Goal: Task Accomplishment & Management: Complete application form

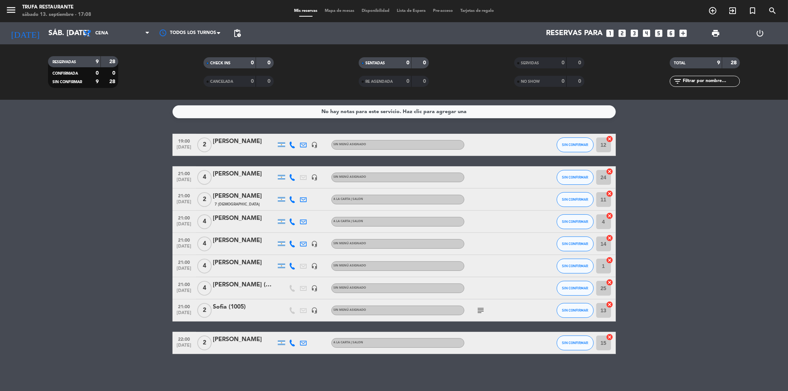
click at [618, 35] on icon "looks_two" at bounding box center [622, 33] width 10 height 10
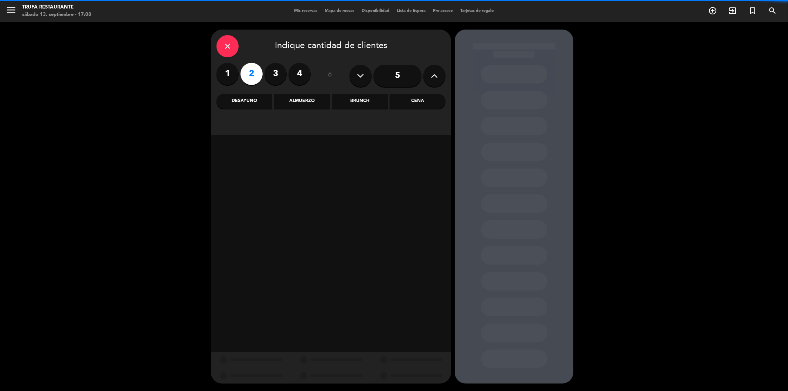
drag, startPoint x: 426, startPoint y: 100, endPoint x: 370, endPoint y: 133, distance: 64.8
click at [428, 102] on div "Cena" at bounding box center [418, 101] width 56 height 15
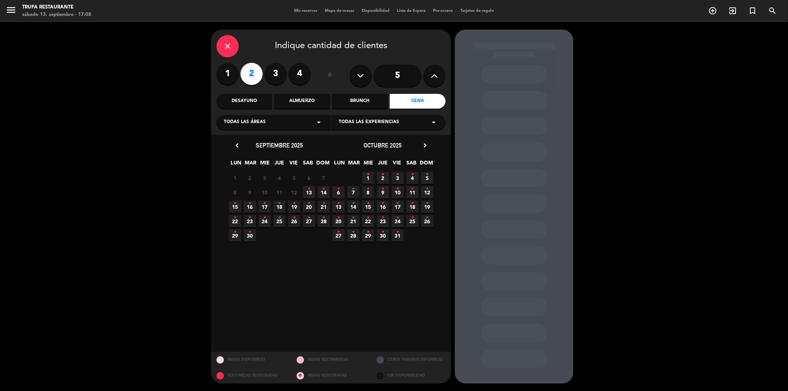
click at [299, 191] on span "12" at bounding box center [294, 192] width 12 height 12
click at [309, 189] on icon "•" at bounding box center [309, 189] width 3 height 12
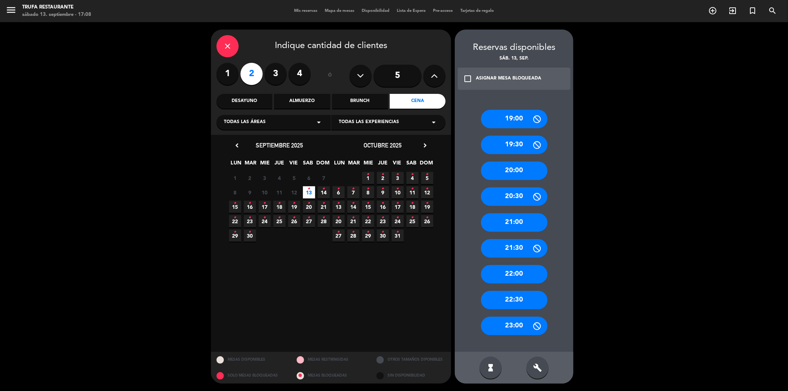
click at [514, 247] on div "21:30" at bounding box center [514, 248] width 66 height 18
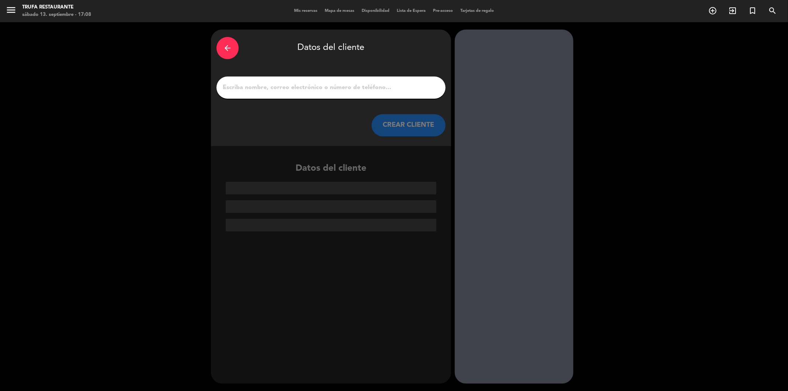
click at [296, 92] on input "1" at bounding box center [331, 87] width 218 height 10
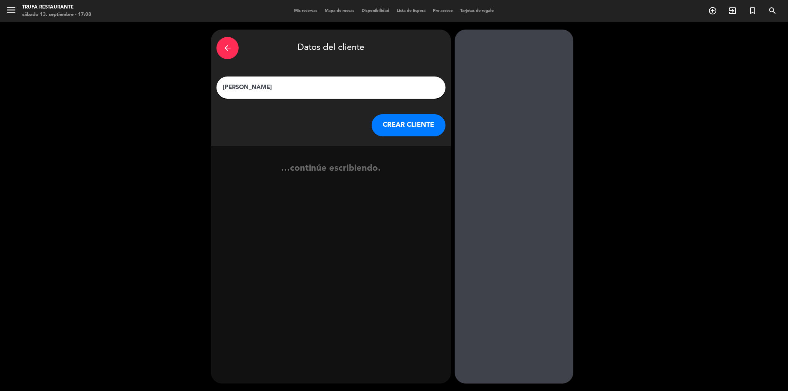
type input "[PERSON_NAME]"
click at [375, 120] on button "CREAR CLIENTE" at bounding box center [408, 125] width 74 height 22
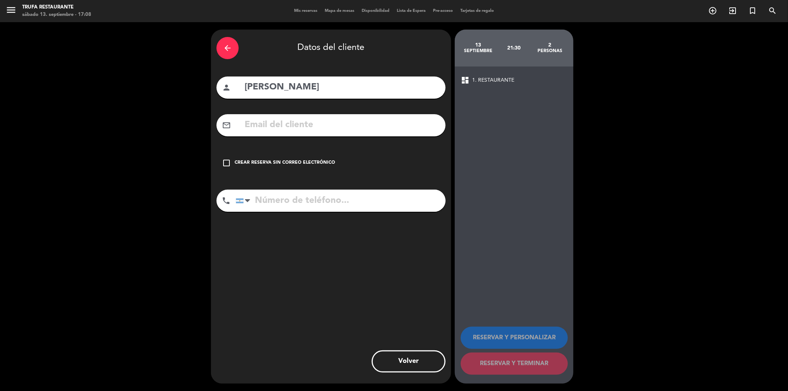
click at [246, 156] on div "check_box_outline_blank Crear reserva sin correo electrónico" at bounding box center [330, 163] width 229 height 22
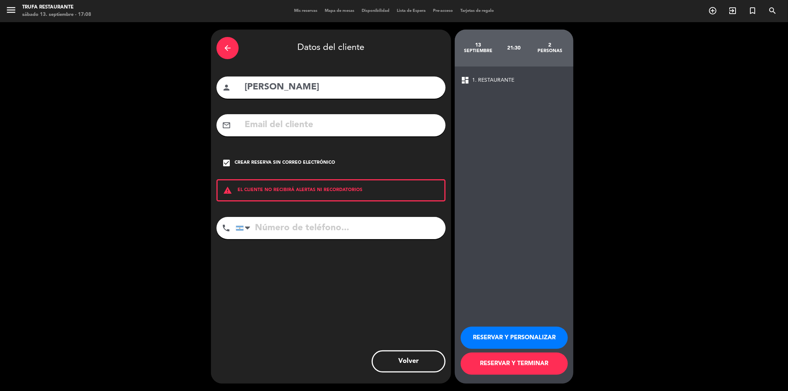
click at [282, 227] on input "tel" at bounding box center [341, 228] width 210 height 22
type input "1166561234"
click at [491, 359] on button "RESERVAR Y TERMINAR" at bounding box center [513, 363] width 107 height 22
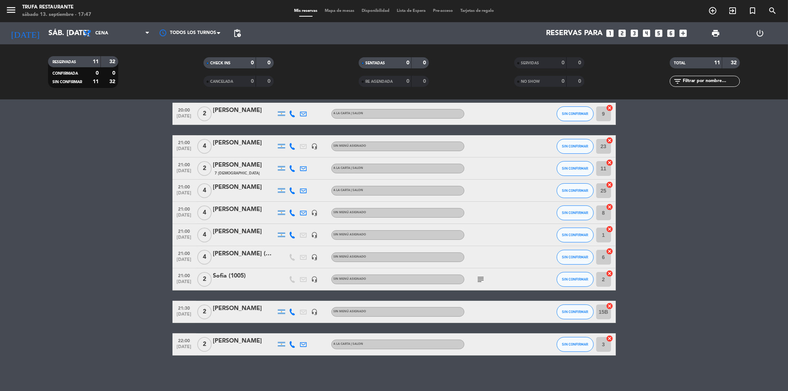
scroll to position [65, 0]
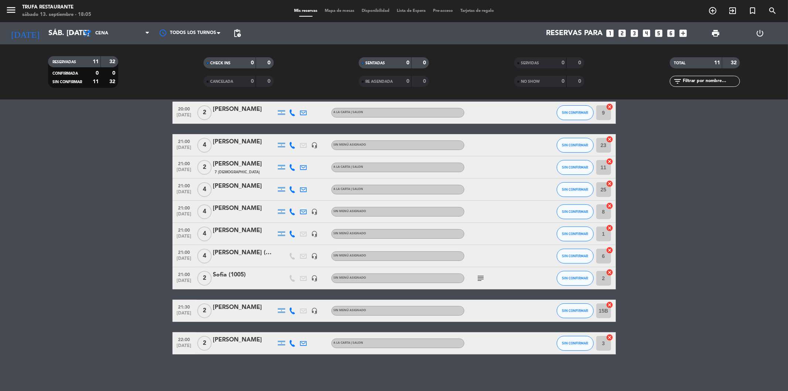
click at [624, 34] on icon "looks_two" at bounding box center [622, 33] width 10 height 10
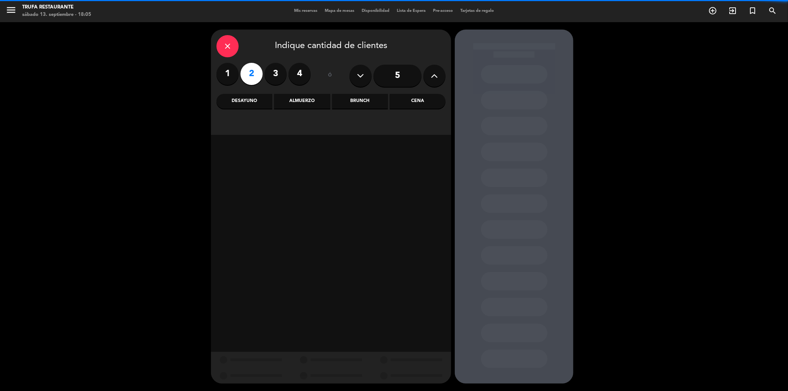
click at [418, 104] on div "Cena" at bounding box center [418, 101] width 56 height 15
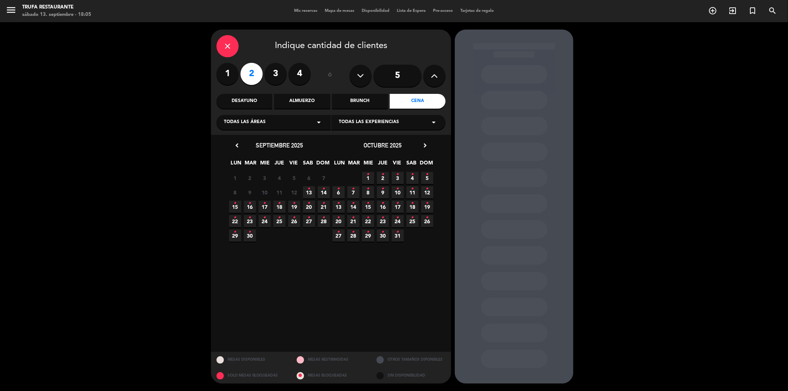
click at [309, 191] on icon "•" at bounding box center [309, 189] width 3 height 12
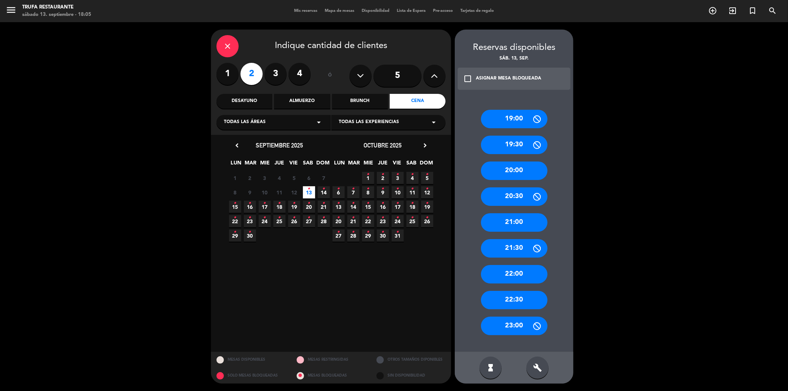
click at [505, 251] on div "21:30" at bounding box center [514, 248] width 66 height 18
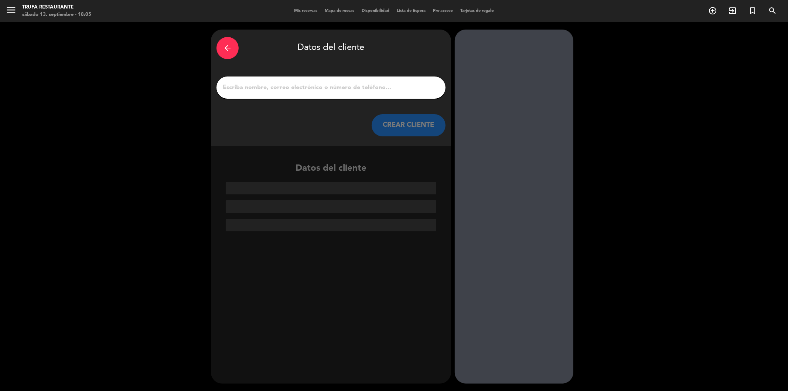
click at [370, 79] on div at bounding box center [330, 87] width 229 height 22
click at [362, 87] on input "1" at bounding box center [331, 87] width 218 height 10
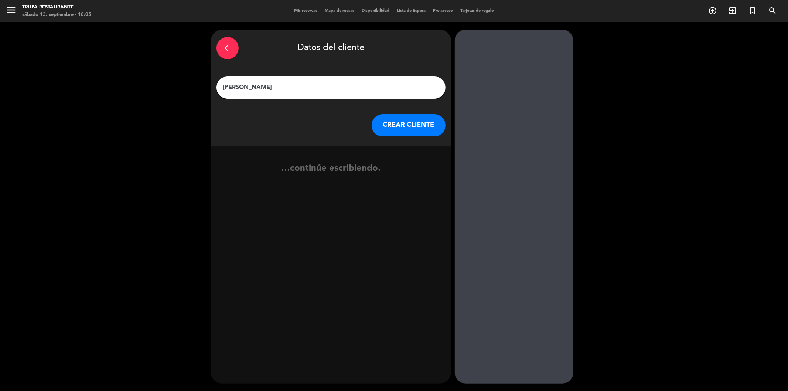
type input "[PERSON_NAME]"
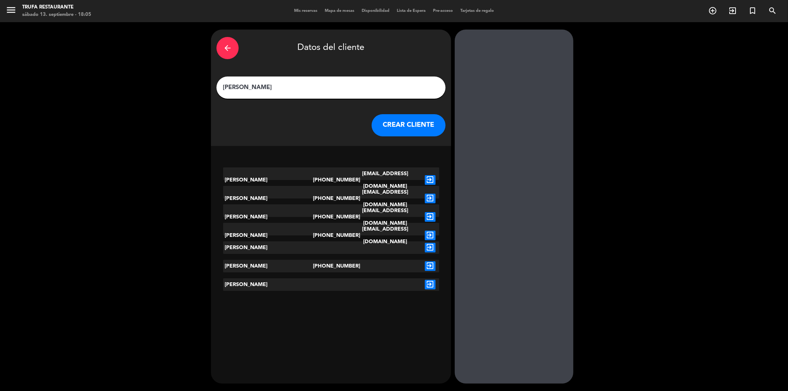
click at [416, 126] on button "CREAR CLIENTE" at bounding box center [408, 125] width 74 height 22
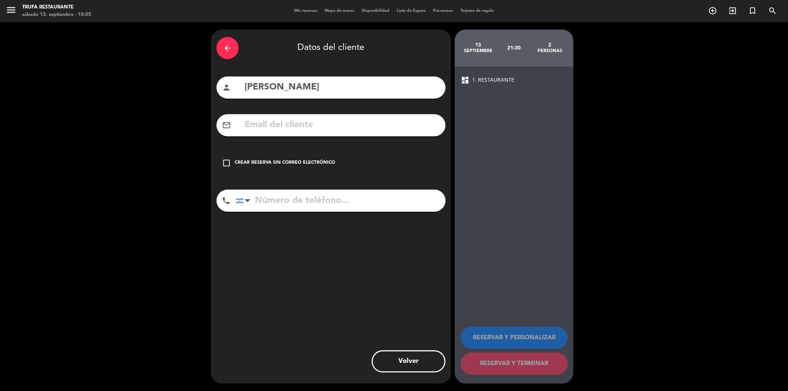
drag, startPoint x: 224, startPoint y: 160, endPoint x: 234, endPoint y: 161, distance: 10.1
click at [227, 160] on icon "check_box_outline_blank" at bounding box center [226, 162] width 9 height 9
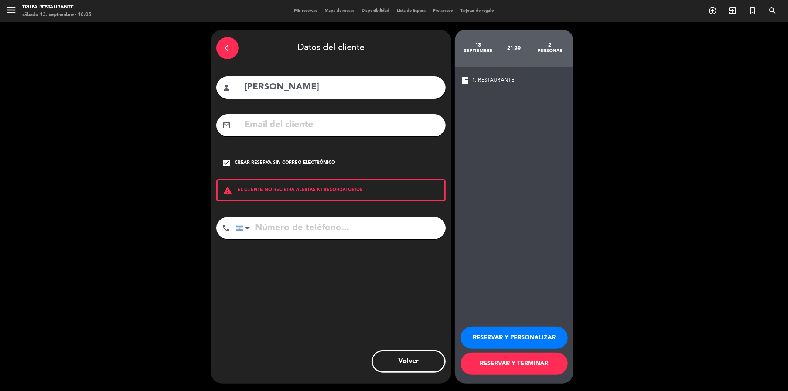
drag, startPoint x: 495, startPoint y: 371, endPoint x: 499, endPoint y: 368, distance: 5.2
click at [495, 371] on button "RESERVAR Y TERMINAR" at bounding box center [513, 363] width 107 height 22
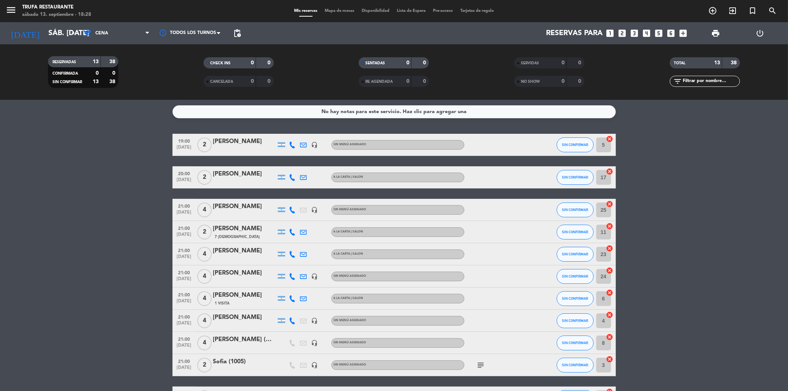
click at [623, 32] on icon "looks_two" at bounding box center [622, 33] width 10 height 10
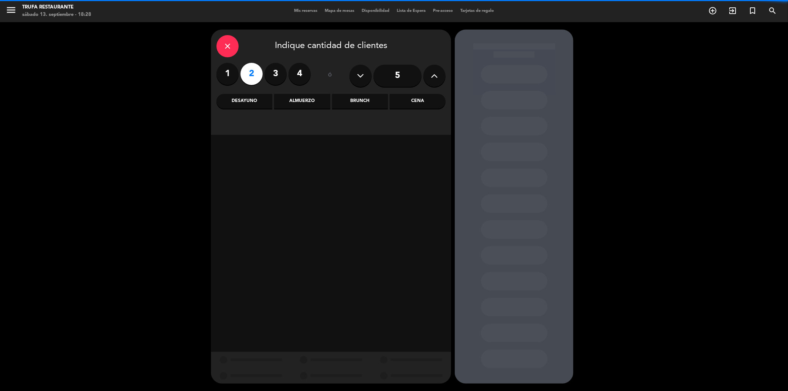
click at [431, 104] on div "Cena" at bounding box center [418, 101] width 56 height 15
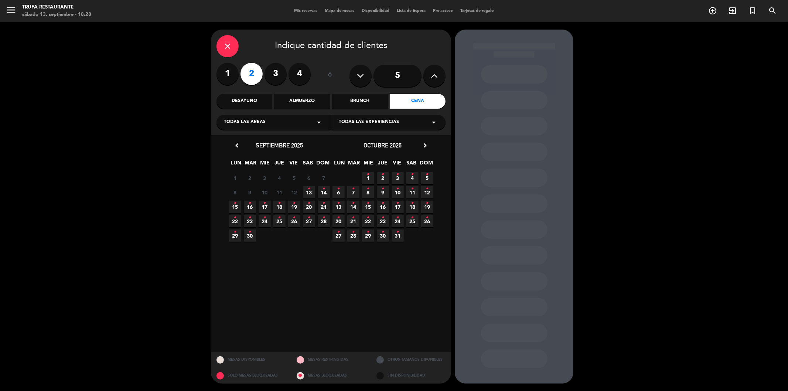
click at [312, 195] on span "13 •" at bounding box center [309, 192] width 12 height 12
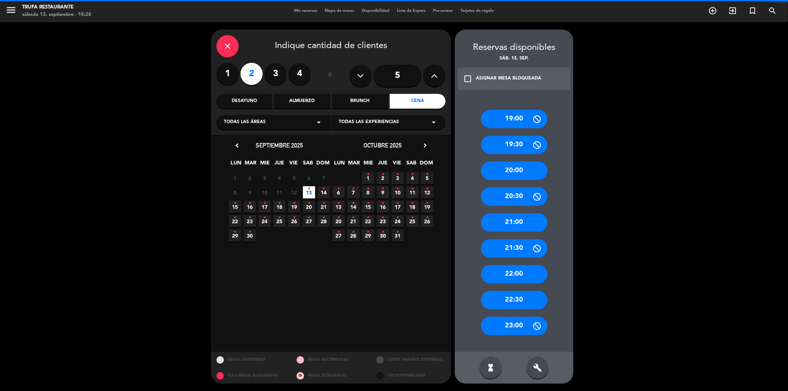
click at [514, 275] on div "22:00" at bounding box center [514, 274] width 66 height 18
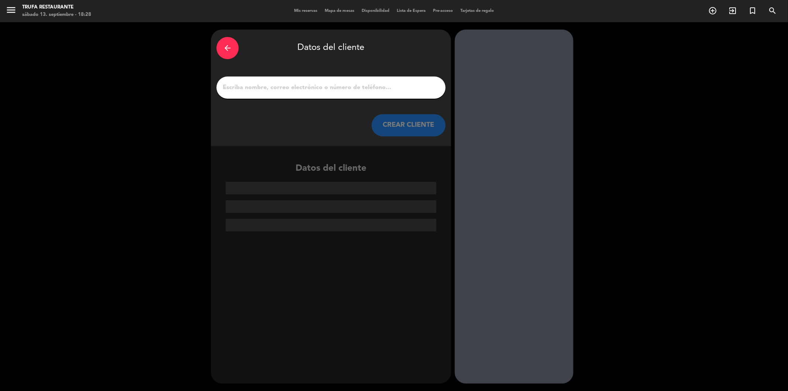
click at [342, 90] on input "1" at bounding box center [331, 87] width 218 height 10
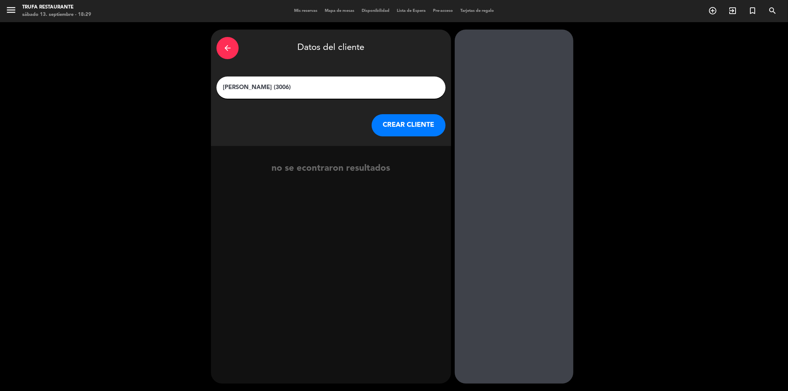
type input "[PERSON_NAME] (3006)"
click at [394, 124] on button "CREAR CLIENTE" at bounding box center [408, 125] width 74 height 22
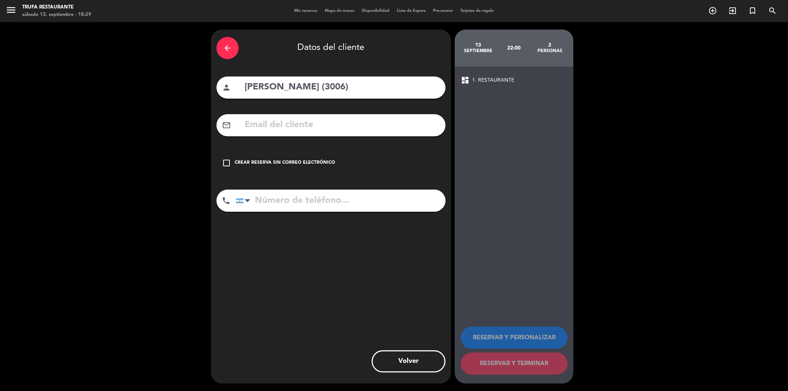
click at [228, 160] on icon "check_box_outline_blank" at bounding box center [226, 162] width 9 height 9
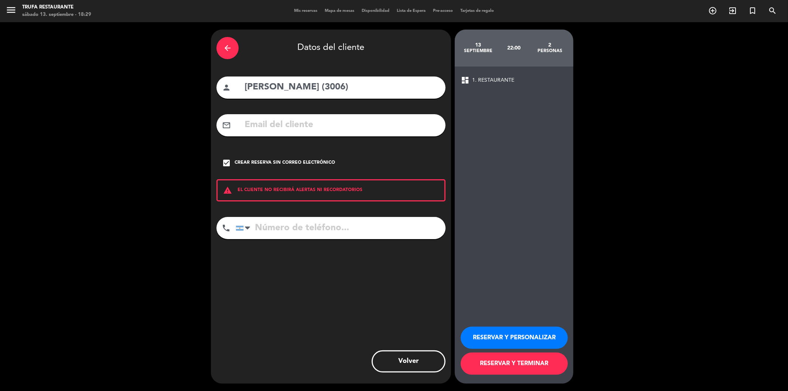
click at [514, 362] on button "RESERVAR Y TERMINAR" at bounding box center [513, 363] width 107 height 22
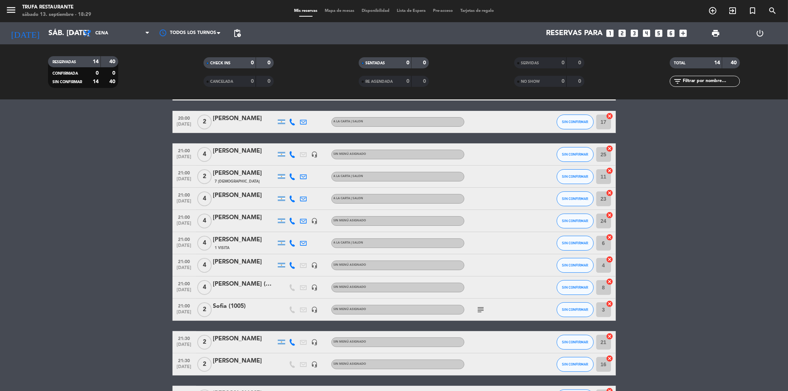
scroll to position [131, 0]
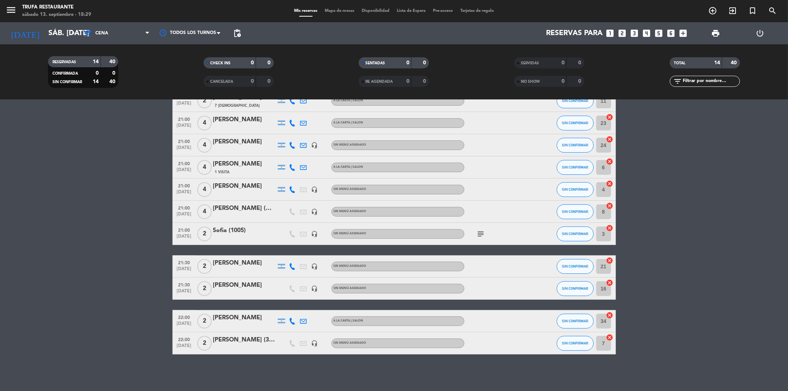
click at [621, 29] on icon "looks_two" at bounding box center [622, 33] width 10 height 10
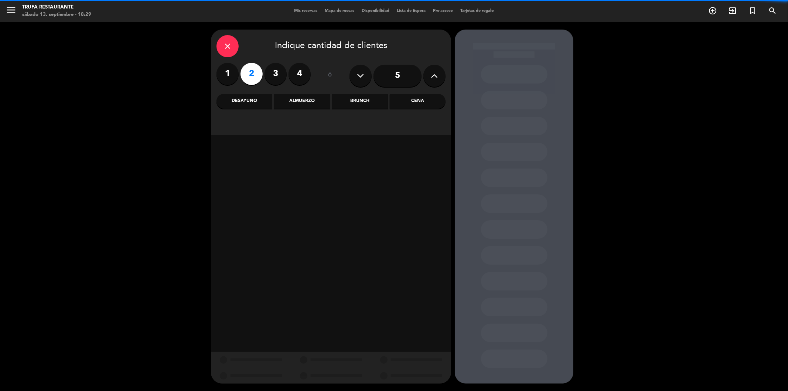
click at [425, 105] on div "Cena" at bounding box center [418, 101] width 56 height 15
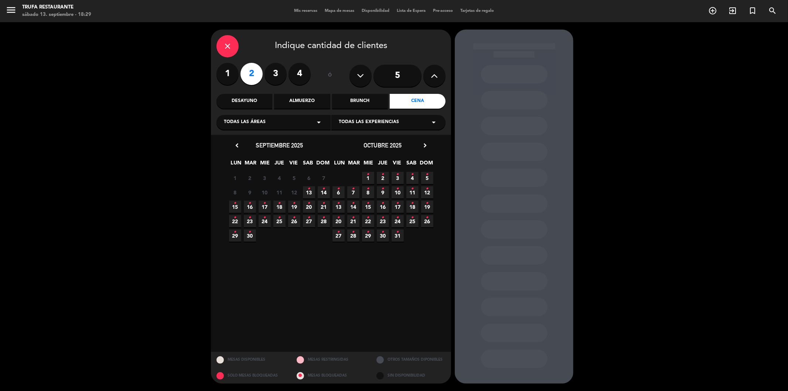
drag, startPoint x: 309, startPoint y: 192, endPoint x: 402, endPoint y: 191, distance: 93.8
click at [309, 191] on icon "•" at bounding box center [309, 189] width 3 height 12
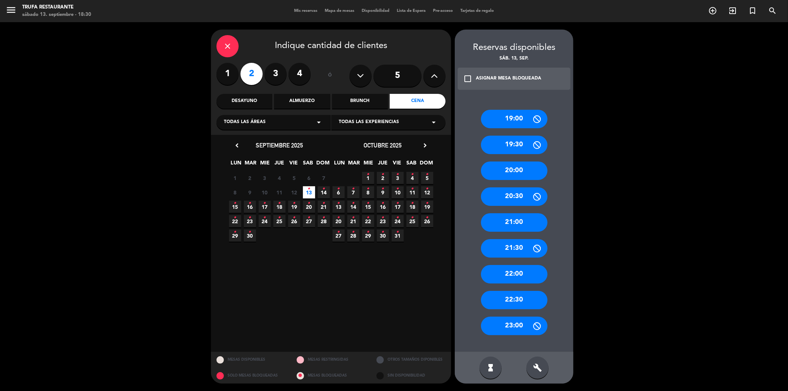
click at [474, 281] on div "19:00 19:30 20:00 20:30 21:00 21:30 22:00 22:30 23:00" at bounding box center [514, 223] width 119 height 257
click at [488, 272] on div "22:00" at bounding box center [514, 274] width 66 height 18
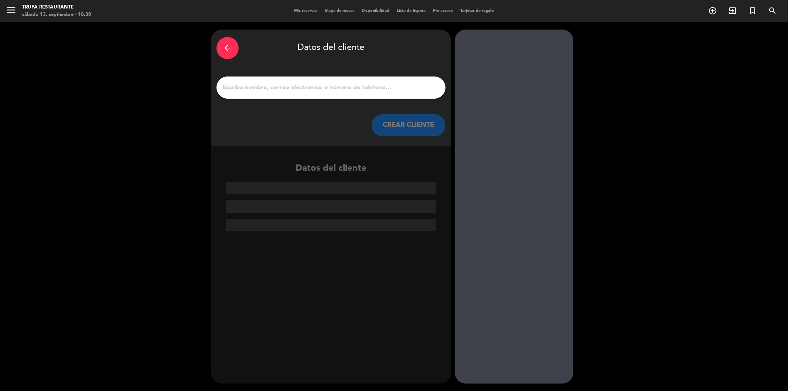
click at [326, 87] on input "1" at bounding box center [331, 87] width 218 height 10
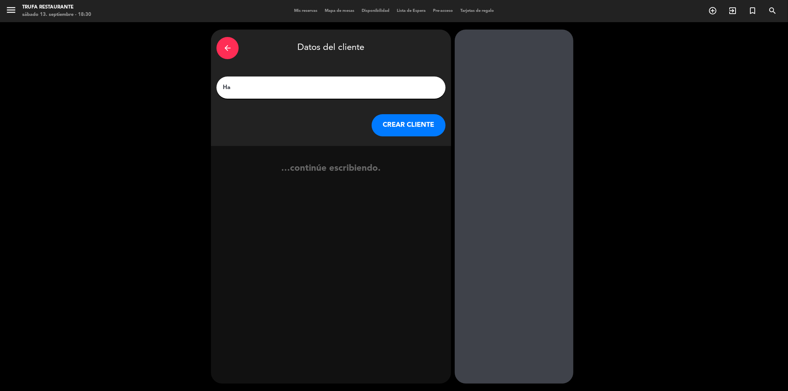
type input "H"
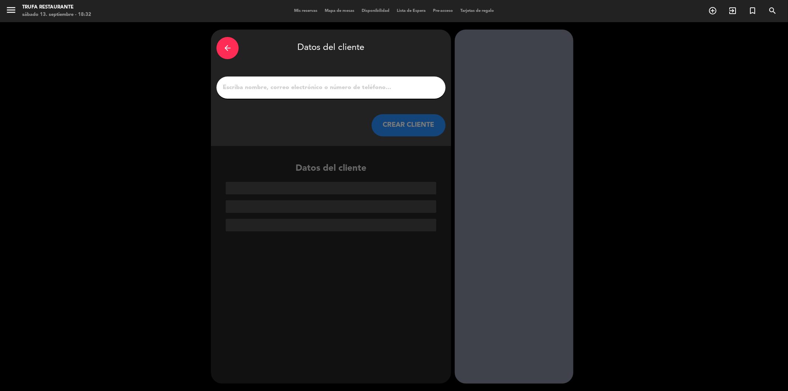
click at [343, 85] on input "1" at bounding box center [331, 87] width 218 height 10
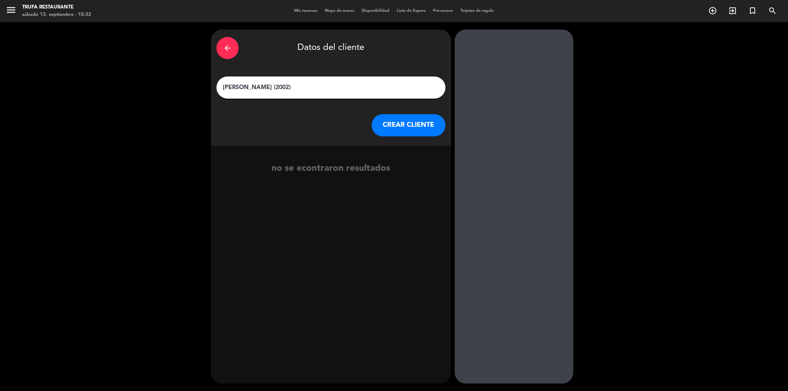
type input "[PERSON_NAME] (2002)"
click at [427, 123] on button "CREAR CLIENTE" at bounding box center [408, 125] width 74 height 22
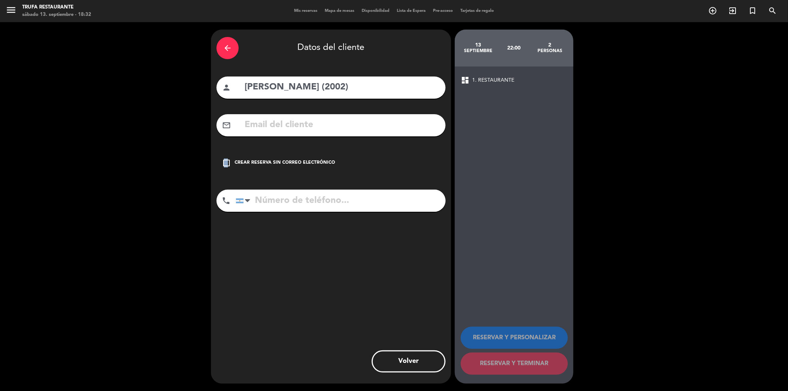
drag, startPoint x: 223, startPoint y: 164, endPoint x: 300, endPoint y: 227, distance: 99.4
click at [230, 168] on div "check_box_outline_blank Crear reserva sin correo electrónico" at bounding box center [330, 163] width 229 height 22
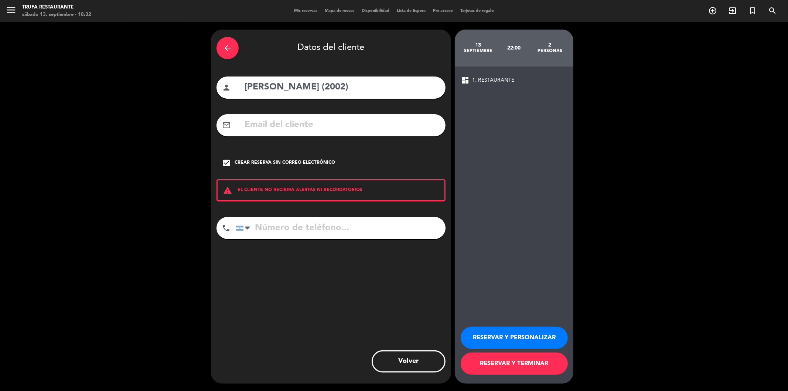
click at [515, 367] on button "RESERVAR Y TERMINAR" at bounding box center [513, 363] width 107 height 22
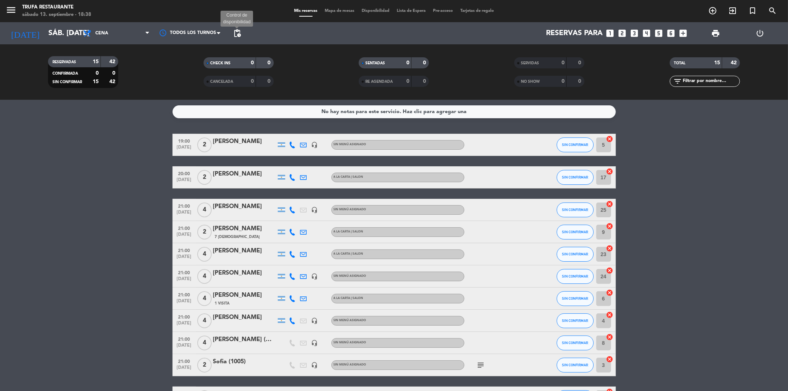
click at [233, 33] on span "pending_actions" at bounding box center [237, 33] width 9 height 9
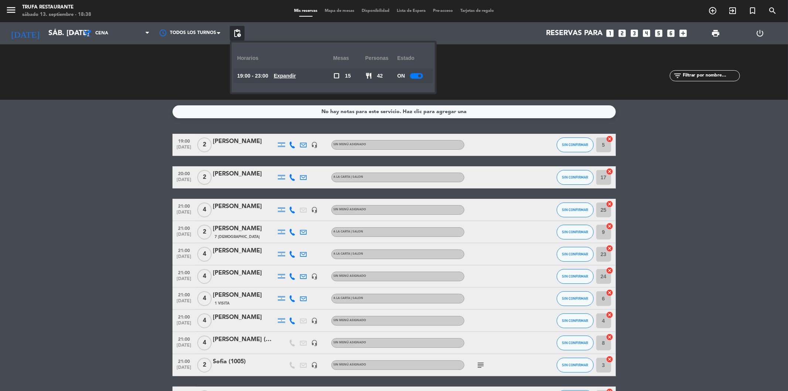
click at [415, 77] on div at bounding box center [416, 76] width 13 height 6
click at [718, 35] on span "print" at bounding box center [715, 33] width 9 height 9
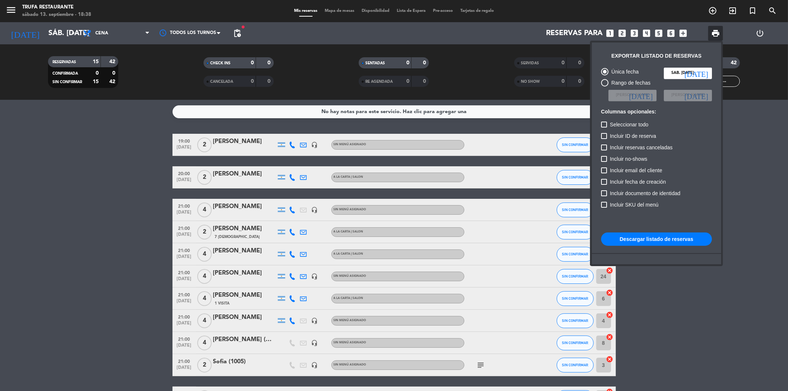
click at [657, 237] on button "Descargar listado de reservas" at bounding box center [656, 238] width 111 height 13
click at [693, 326] on div at bounding box center [394, 195] width 788 height 391
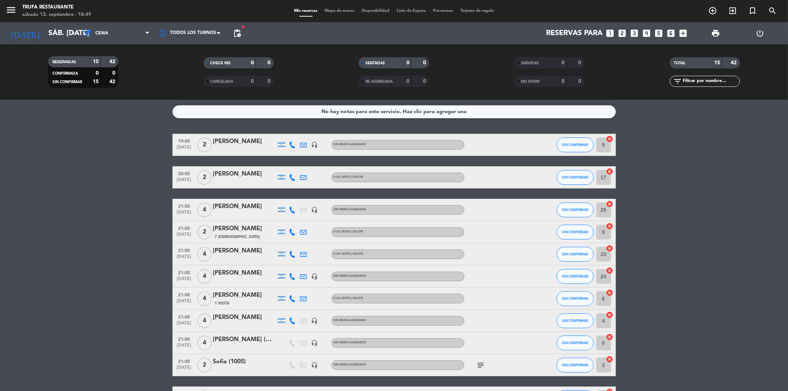
click at [632, 33] on icon "looks_3" at bounding box center [635, 33] width 10 height 10
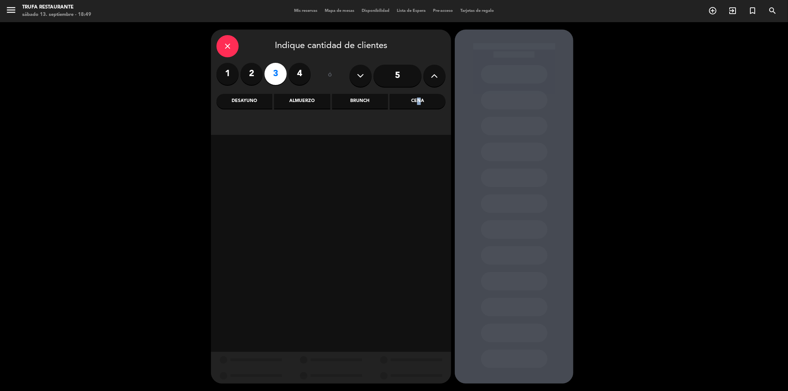
click at [416, 104] on div "Cena" at bounding box center [418, 101] width 56 height 15
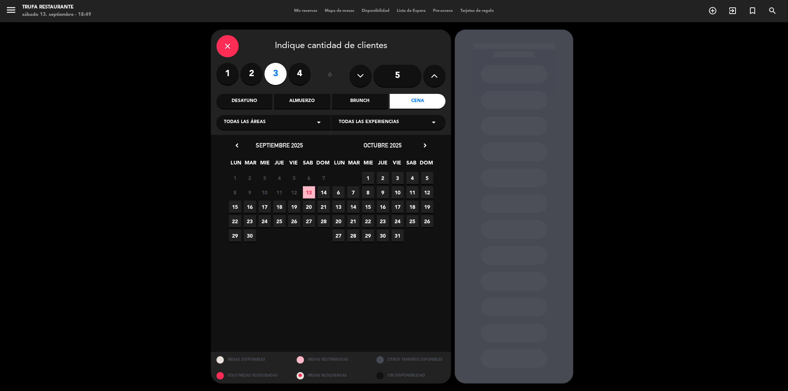
click at [310, 196] on span "13" at bounding box center [309, 192] width 12 height 12
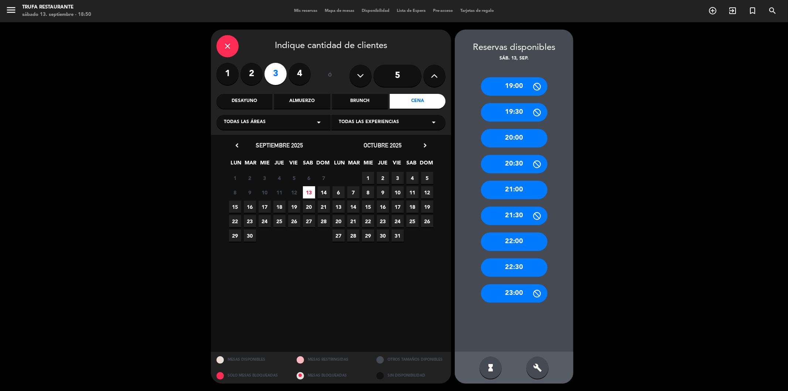
click at [515, 191] on div "21:00" at bounding box center [514, 190] width 66 height 18
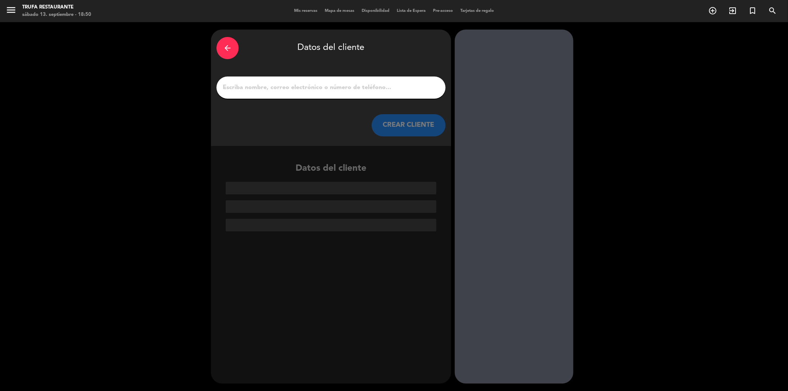
click at [288, 85] on input "1" at bounding box center [331, 87] width 218 height 10
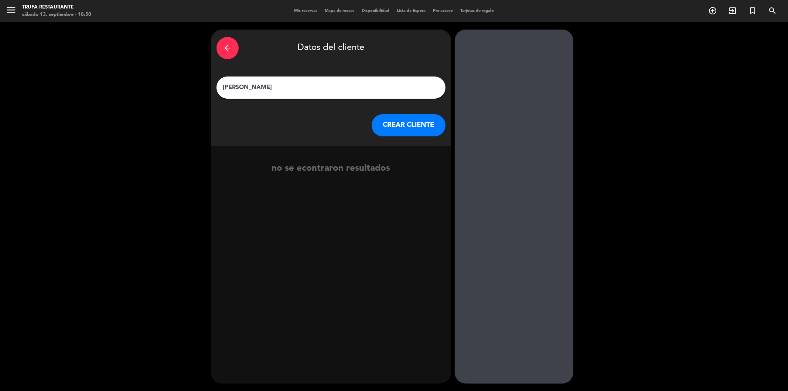
type input "[PERSON_NAME]"
click at [414, 126] on button "CREAR CLIENTE" at bounding box center [408, 125] width 74 height 22
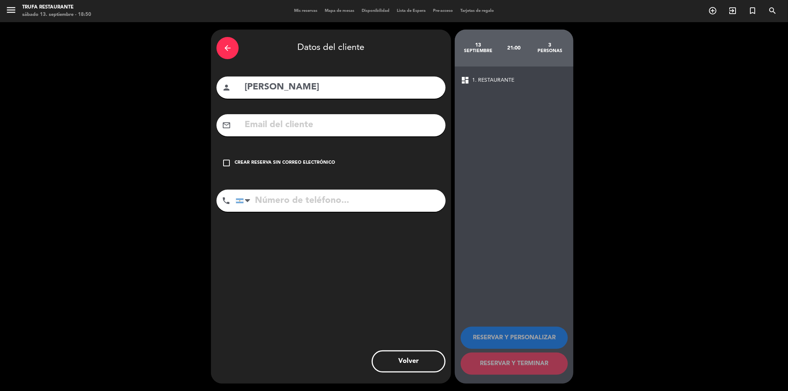
click at [275, 201] on input "tel" at bounding box center [341, 200] width 210 height 22
click at [227, 157] on div "check_box_outline_blank Crear reserva sin correo electrónico" at bounding box center [330, 163] width 229 height 22
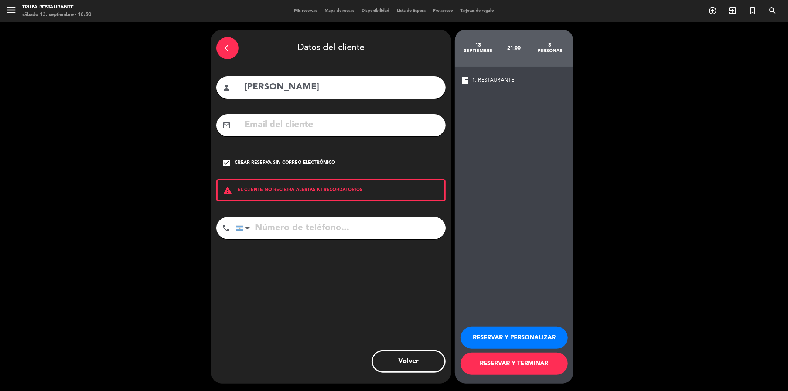
click at [312, 225] on input "tel" at bounding box center [341, 228] width 210 height 22
type input "1139404071"
click at [496, 363] on button "RESERVAR Y TERMINAR" at bounding box center [513, 363] width 107 height 22
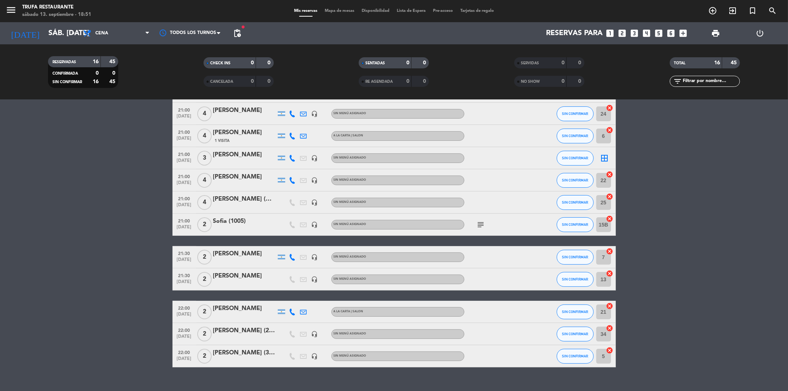
scroll to position [164, 0]
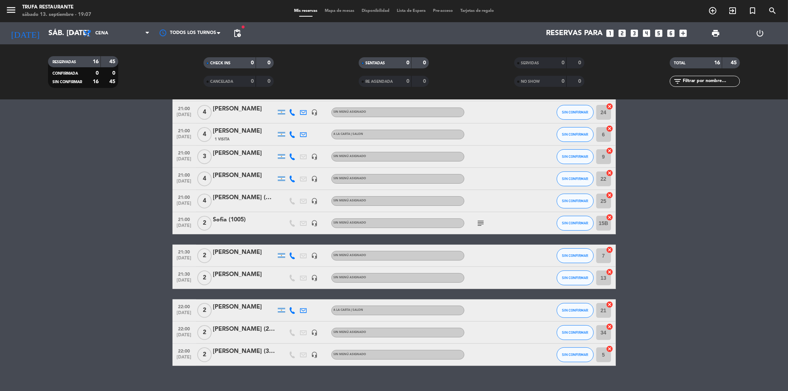
click at [219, 217] on div "Sofia (1005)" at bounding box center [244, 220] width 63 height 10
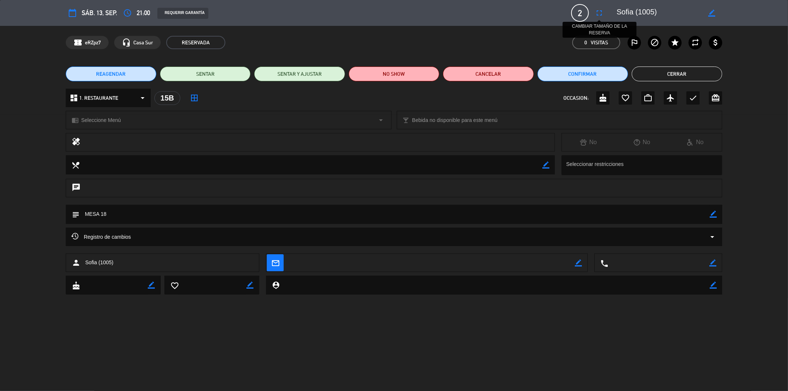
click at [597, 11] on icon "fullscreen" at bounding box center [598, 12] width 9 height 9
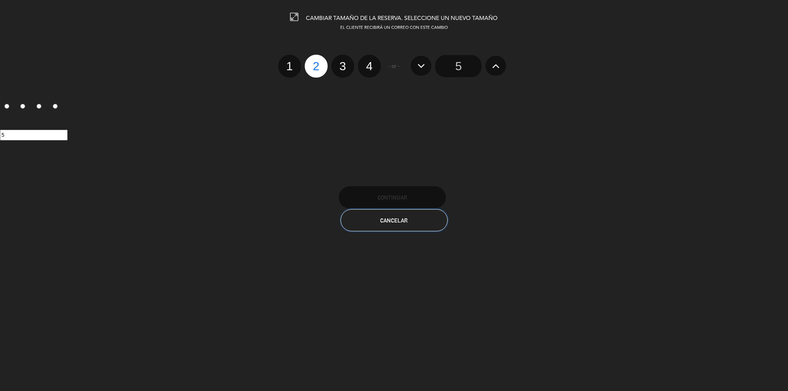
click at [386, 218] on span "Cancelar" at bounding box center [393, 220] width 27 height 6
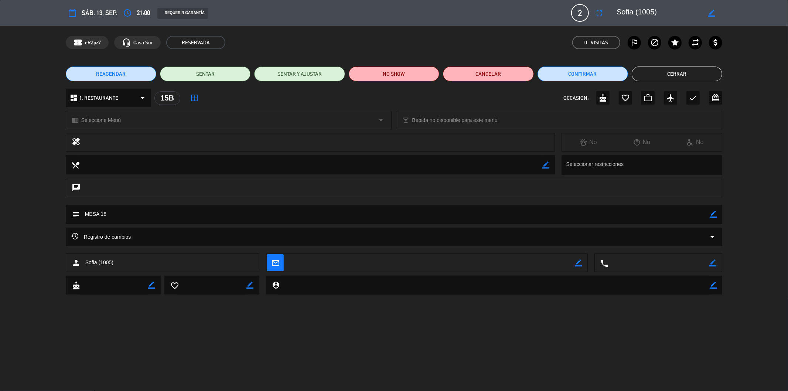
click at [706, 76] on button "Cerrar" at bounding box center [676, 73] width 90 height 15
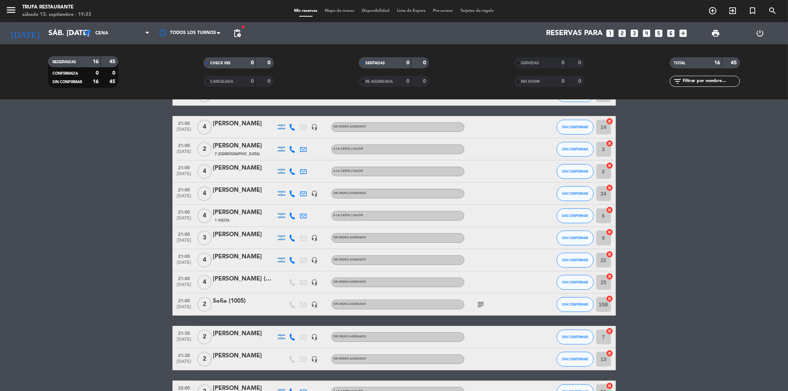
scroll to position [82, 0]
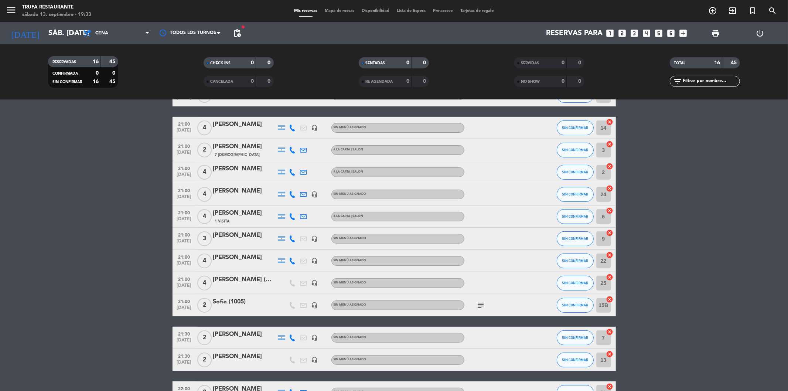
click at [253, 234] on div "[PERSON_NAME]" at bounding box center [244, 235] width 63 height 10
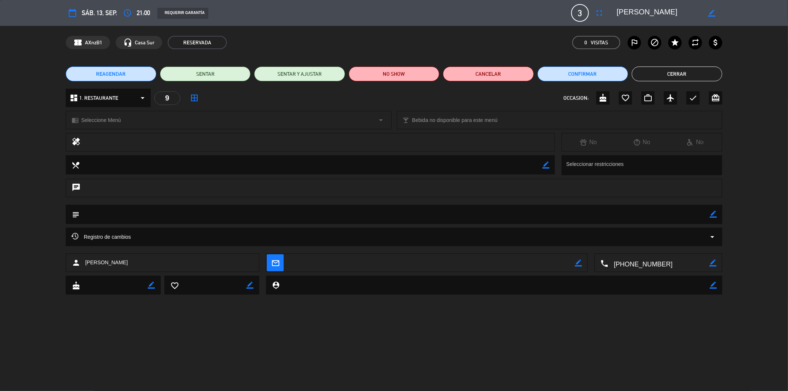
click at [678, 72] on button "Cerrar" at bounding box center [676, 73] width 90 height 15
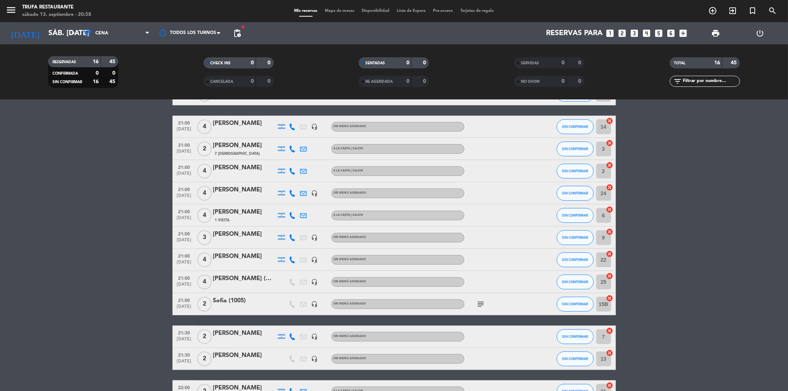
scroll to position [175, 0]
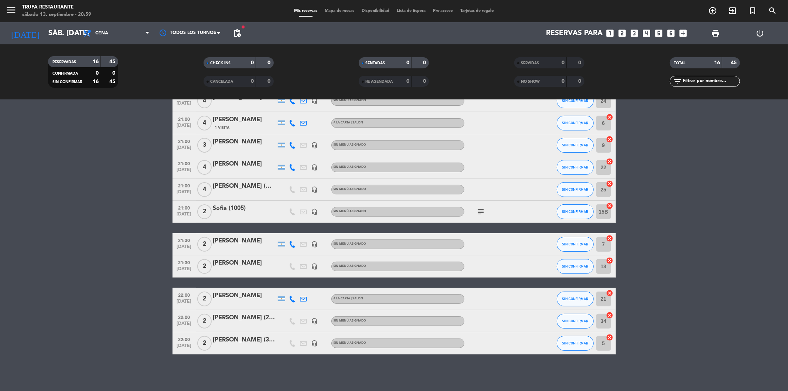
click at [475, 210] on span "subject" at bounding box center [480, 211] width 11 height 9
click at [481, 210] on icon "subject" at bounding box center [480, 211] width 9 height 9
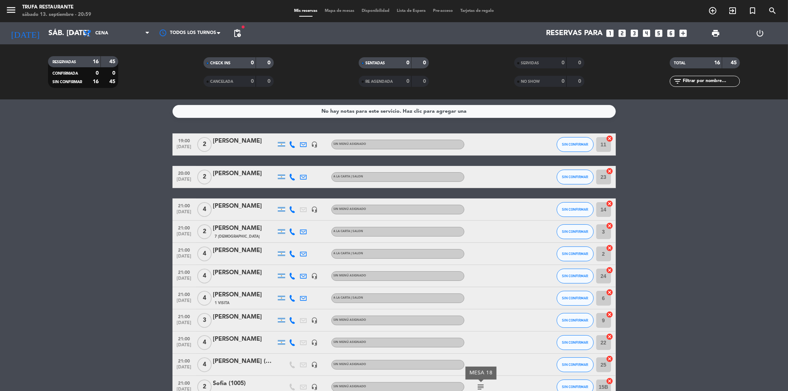
scroll to position [0, 0]
click at [78, 274] on bookings-row "19:00 [DATE] 2 [PERSON_NAME] headset_mic Sin menú asignado SIN CONFIRMAR 11 can…" at bounding box center [394, 332] width 788 height 396
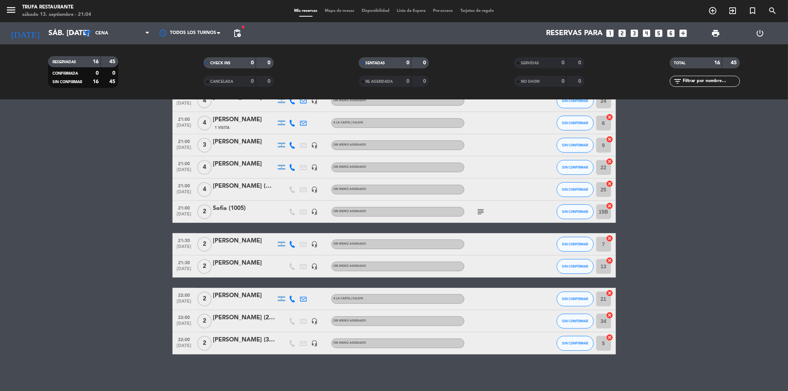
scroll to position [134, 0]
